Goal: Entertainment & Leisure: Consume media (video, audio)

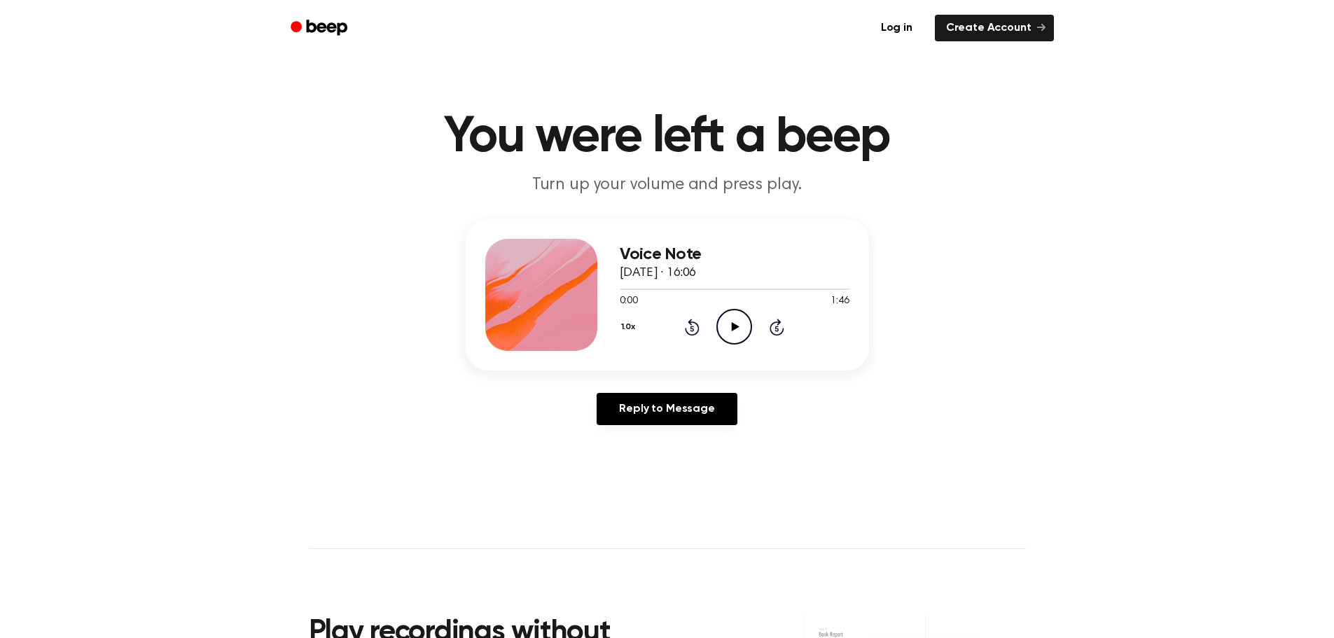
click at [738, 331] on icon "Play Audio" at bounding box center [734, 327] width 36 height 36
click at [709, 314] on div "1.0x Rewind 5 seconds Pause Audio Skip 5 seconds" at bounding box center [735, 327] width 230 height 36
click at [748, 318] on icon "Pause Audio" at bounding box center [734, 327] width 36 height 36
click at [722, 325] on icon "Play Audio" at bounding box center [734, 327] width 36 height 36
